Goal: Task Accomplishment & Management: Manage account settings

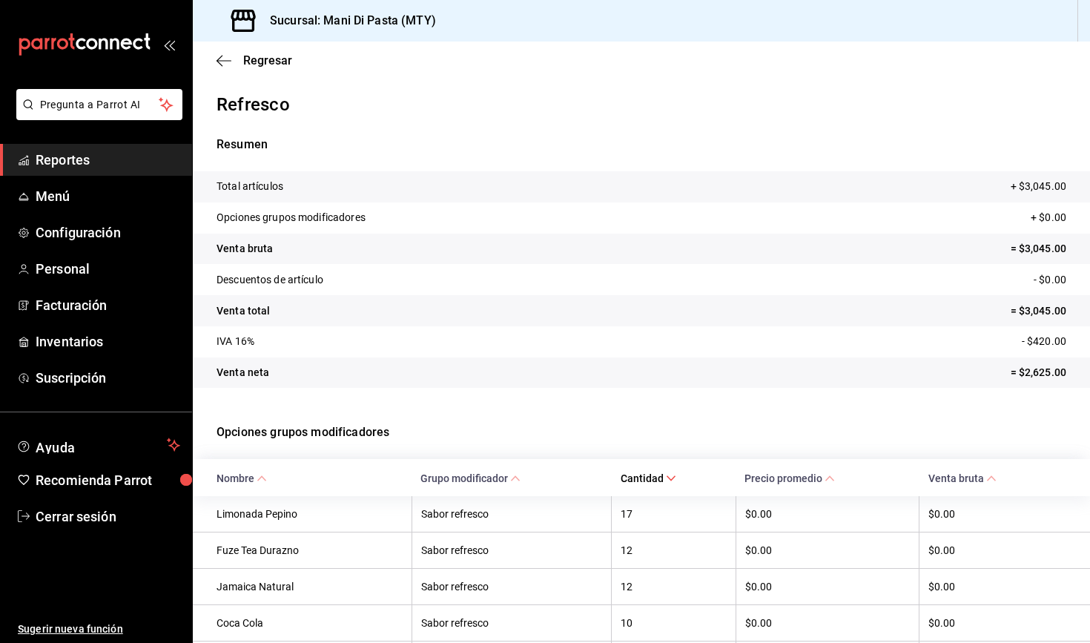
scroll to position [334, 0]
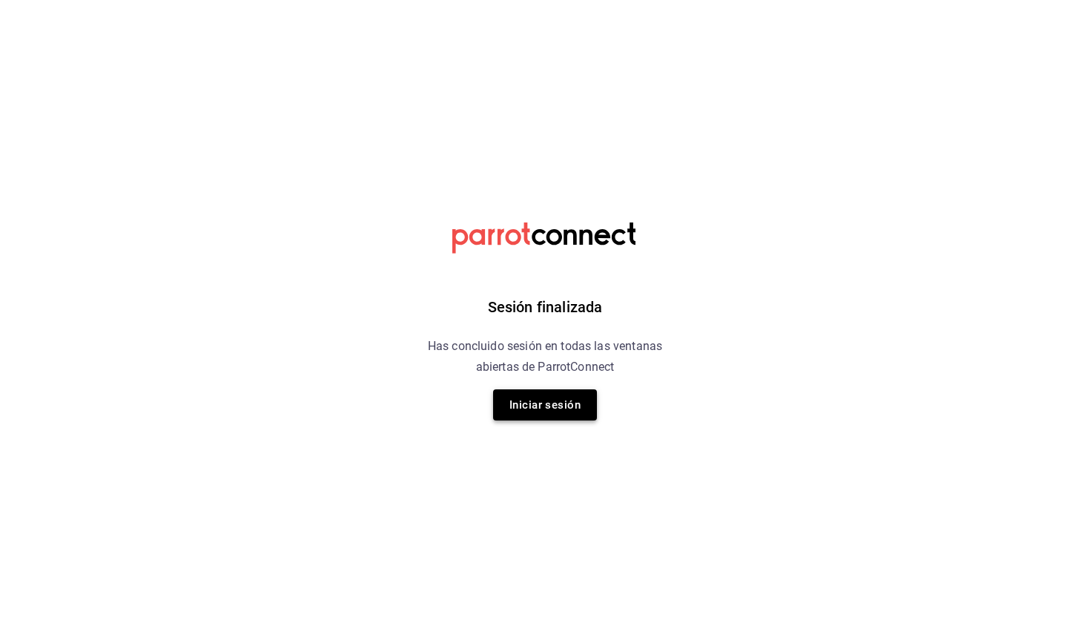
click at [550, 420] on button "Iniciar sesión" at bounding box center [545, 404] width 104 height 31
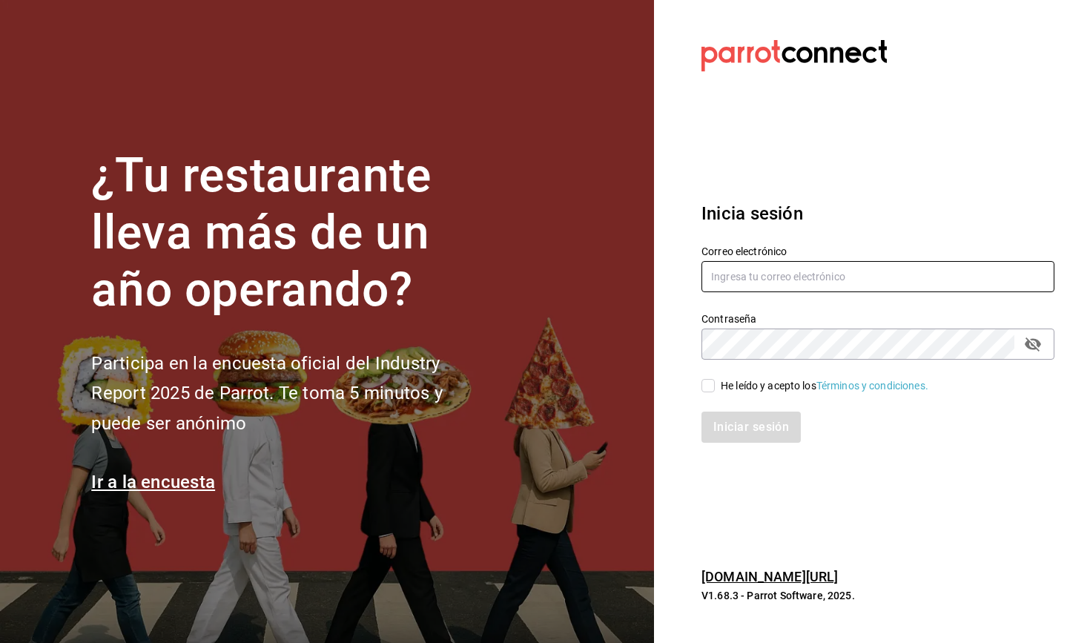
type input "contacto@manidipasta.com"
click at [790, 372] on div "He leído y acepto los Términos y condiciones." at bounding box center [869, 377] width 371 height 34
click at [789, 383] on div "He leído y acepto los Términos y condiciones." at bounding box center [825, 386] width 208 height 16
click at [715, 383] on input "He leído y acepto los Términos y condiciones." at bounding box center [708, 385] width 13 height 13
checkbox input "true"
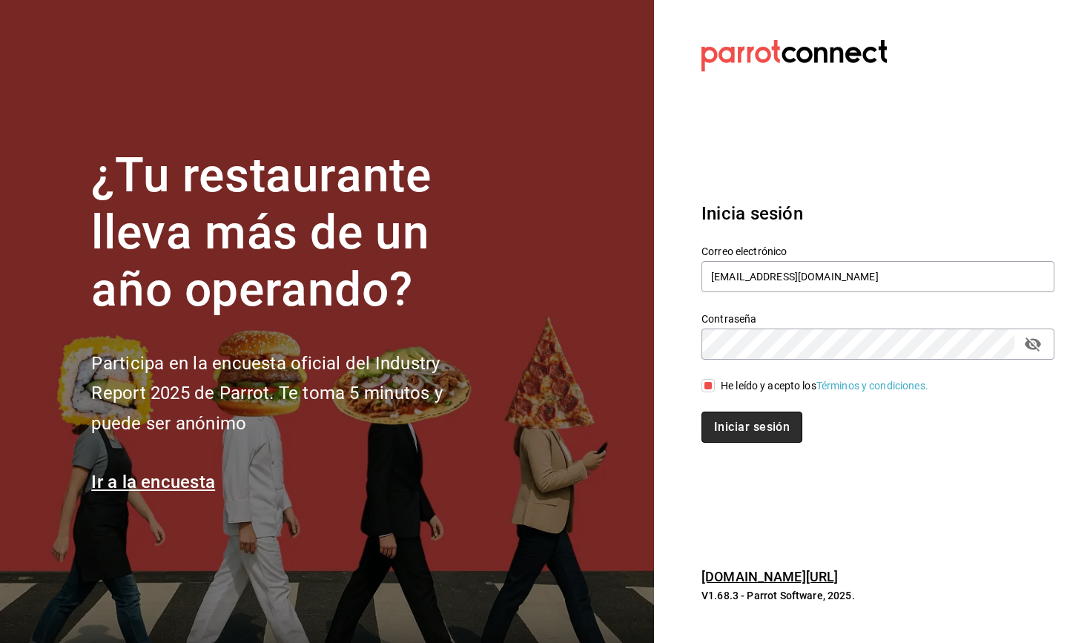
click at [762, 422] on button "Iniciar sesión" at bounding box center [752, 427] width 101 height 31
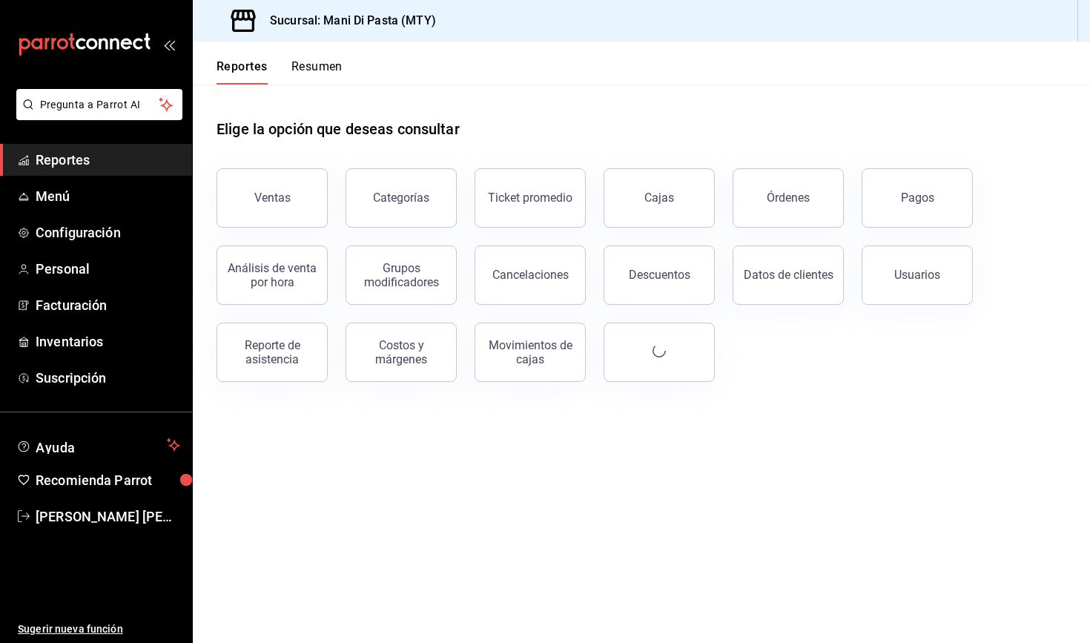
click at [303, 68] on button "Resumen" at bounding box center [316, 71] width 51 height 25
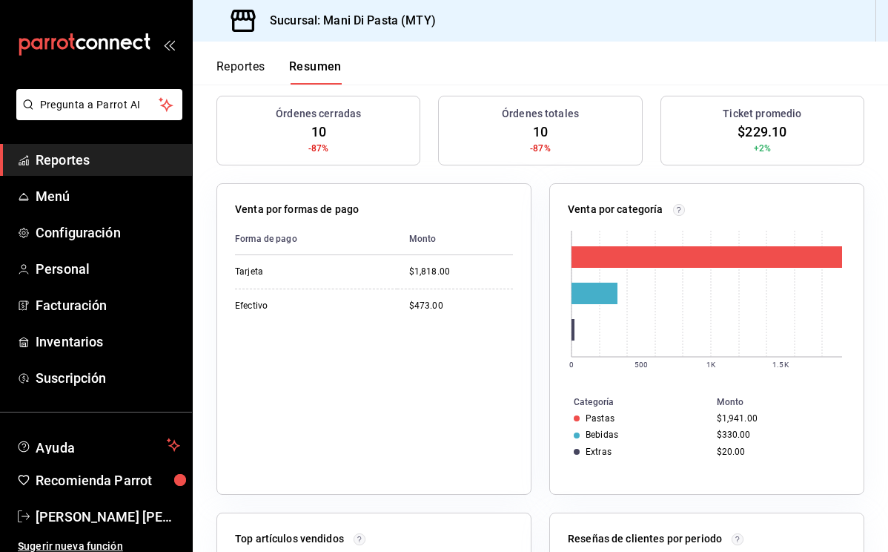
scroll to position [59, 0]
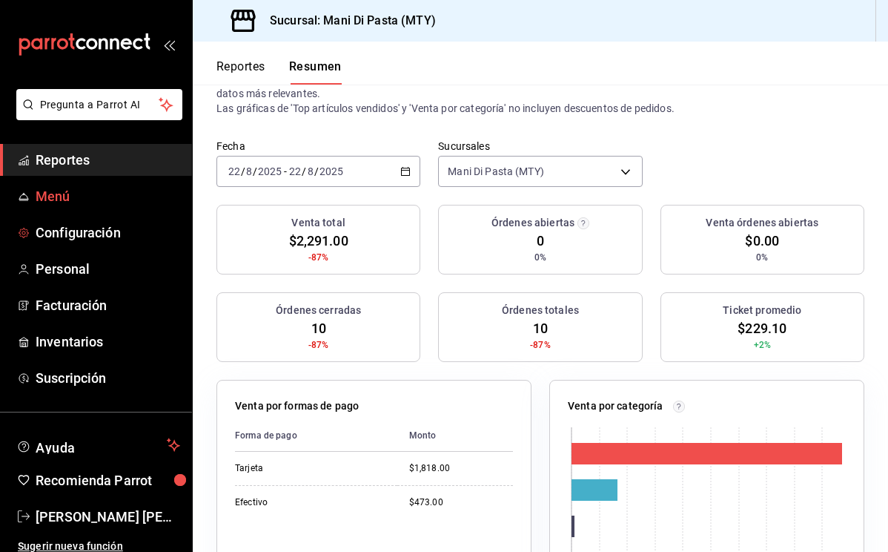
click at [96, 205] on span "Menú" at bounding box center [108, 196] width 145 height 20
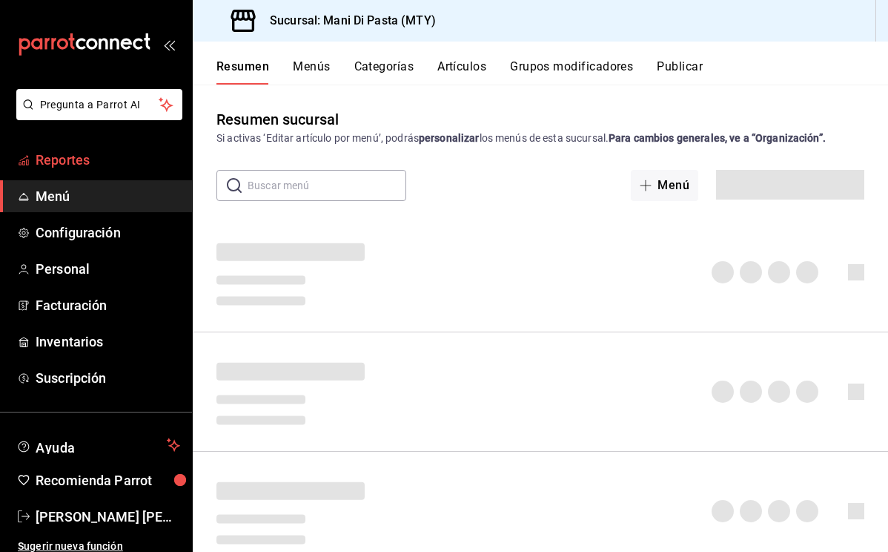
click at [104, 175] on link "Reportes" at bounding box center [96, 160] width 192 height 32
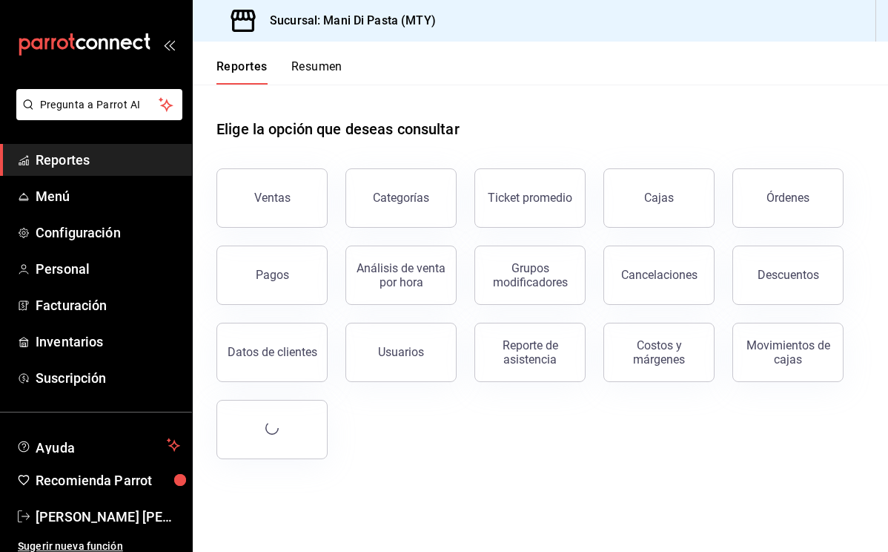
click at [319, 73] on button "Resumen" at bounding box center [316, 71] width 51 height 25
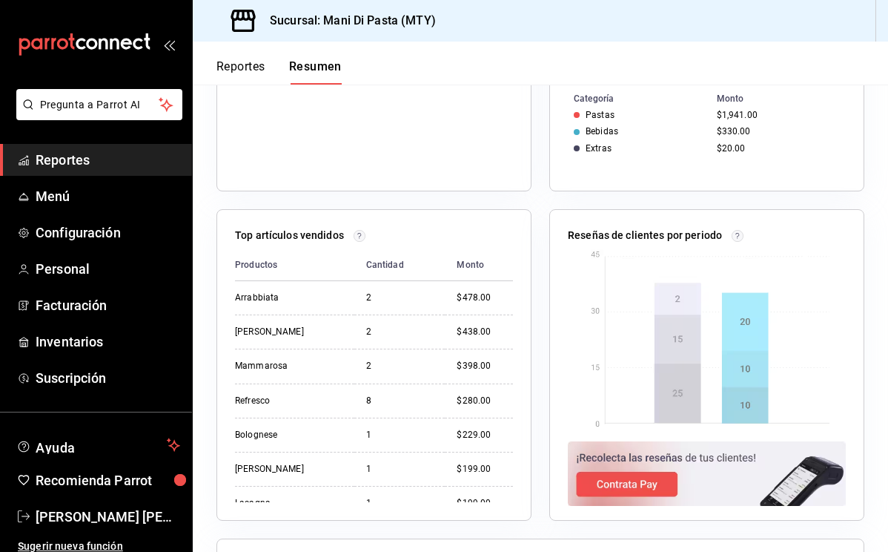
click at [257, 66] on button "Reportes" at bounding box center [241, 71] width 49 height 25
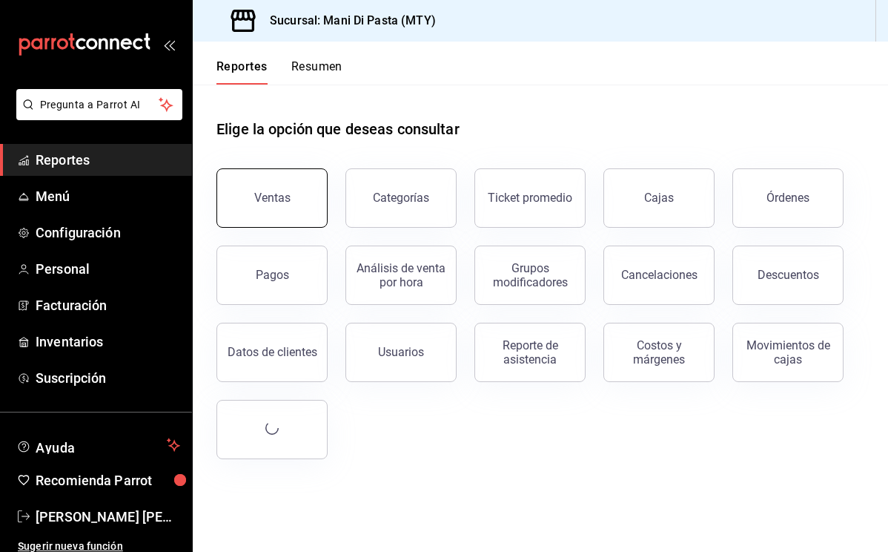
click at [293, 195] on button "Ventas" at bounding box center [272, 197] width 111 height 59
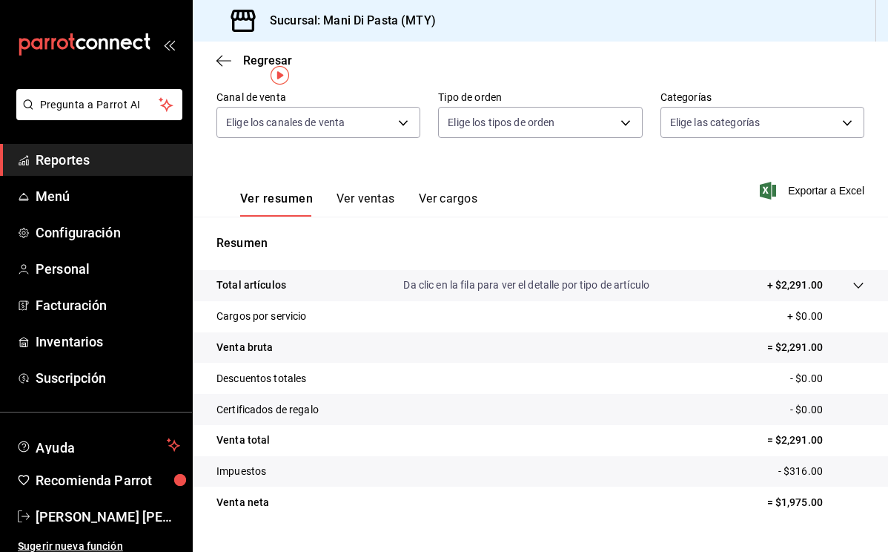
scroll to position [139, 0]
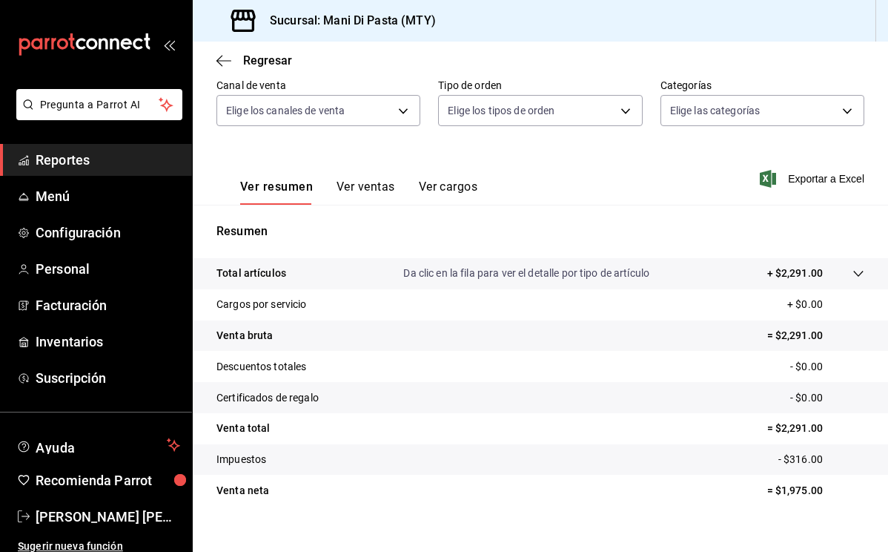
click at [369, 179] on div "Ver resumen Ver ventas Ver cargos" at bounding box center [347, 183] width 261 height 43
click at [366, 185] on button "Ver ventas" at bounding box center [366, 191] width 59 height 25
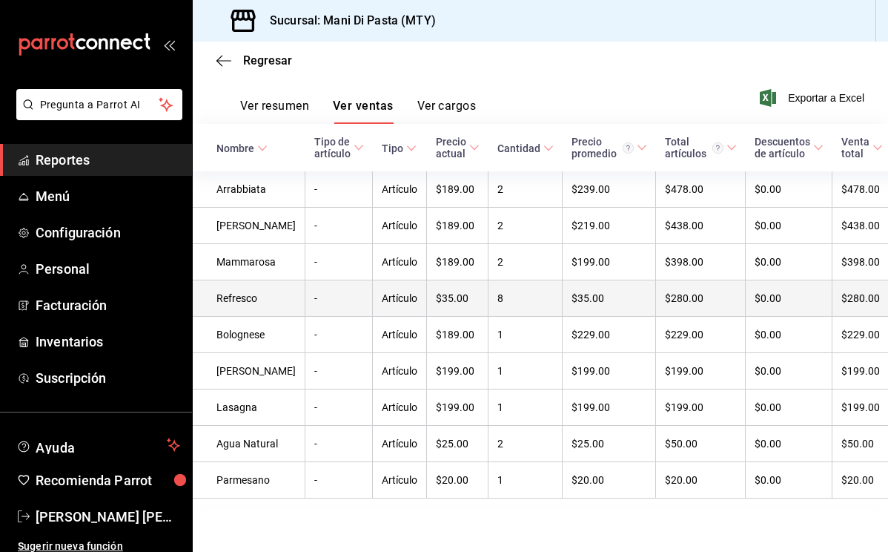
click at [269, 280] on td "Refresco" at bounding box center [249, 298] width 113 height 36
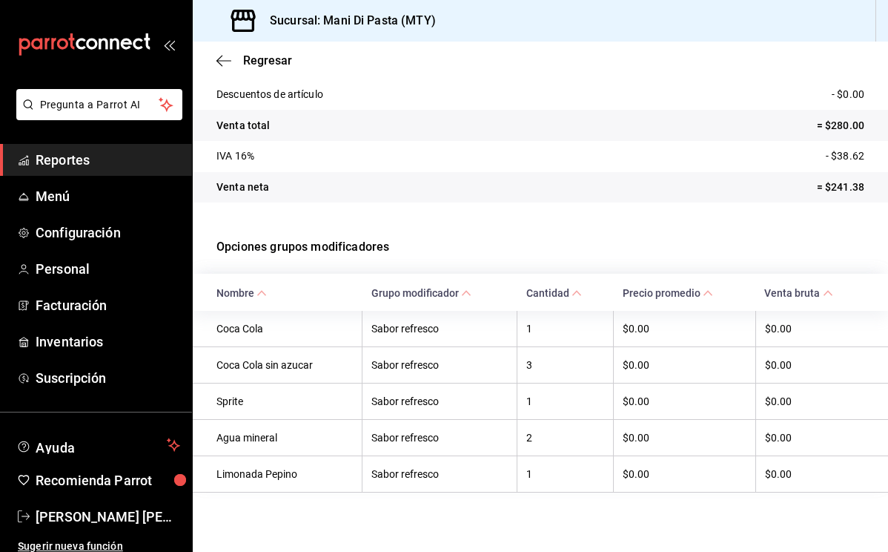
click at [575, 291] on icon at bounding box center [577, 293] width 10 height 10
click at [578, 292] on icon at bounding box center [577, 293] width 10 height 10
